Goal: Information Seeking & Learning: Compare options

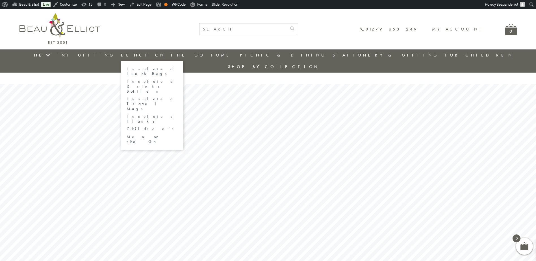
drag, startPoint x: 148, startPoint y: 69, endPoint x: 182, endPoint y: 71, distance: 34.9
click at [148, 69] on link "Insulated Lunch Bags" at bounding box center [152, 72] width 51 height 10
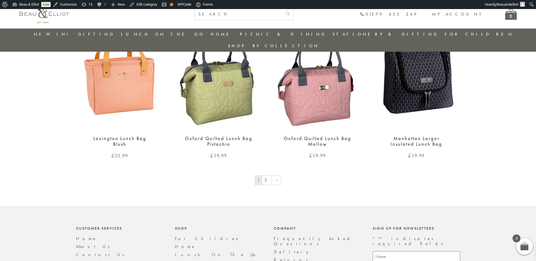
scroll to position [921, 0]
click at [267, 175] on link "2" at bounding box center [266, 179] width 9 height 9
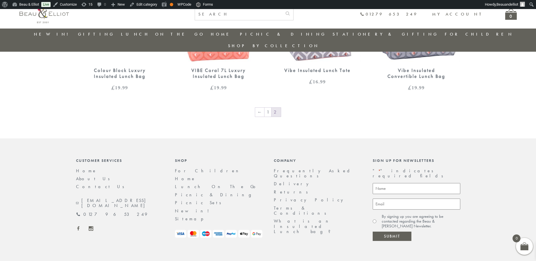
scroll to position [841, 0]
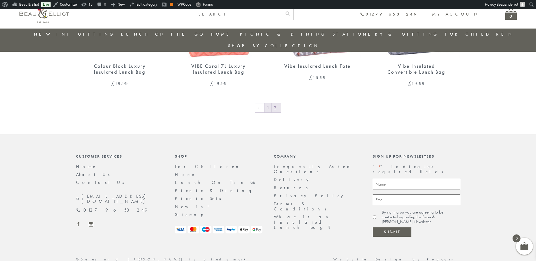
drag, startPoint x: 271, startPoint y: 97, endPoint x: 286, endPoint y: 95, distance: 15.3
click at [271, 104] on link "1" at bounding box center [268, 108] width 7 height 9
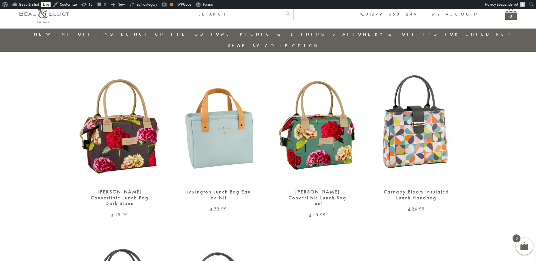
scroll to position [582, 0]
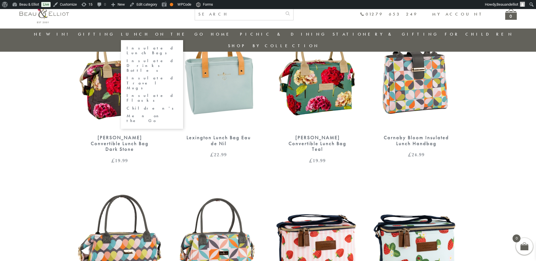
drag, startPoint x: 150, startPoint y: 67, endPoint x: 155, endPoint y: 67, distance: 4.8
click at [150, 76] on link "Insulated Travel Mugs" at bounding box center [152, 83] width 51 height 15
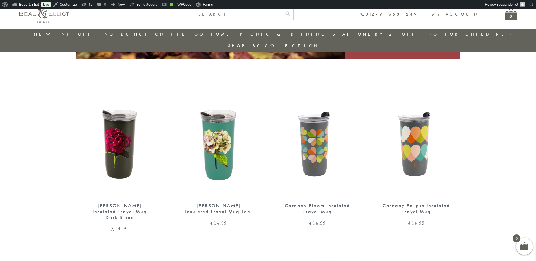
scroll to position [186, 0]
